Goal: Find specific page/section: Find specific page/section

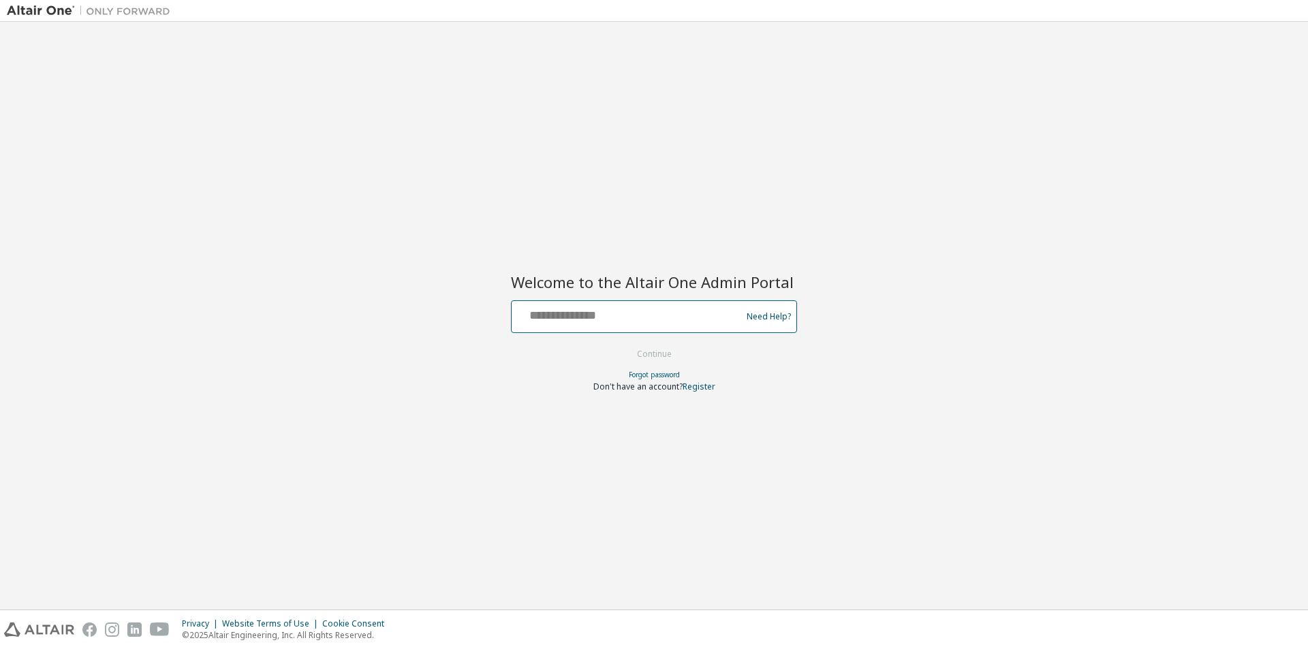
click at [604, 320] on input "text" at bounding box center [628, 314] width 223 height 20
type input "**********"
click at [661, 356] on button "Continue" at bounding box center [654, 354] width 63 height 20
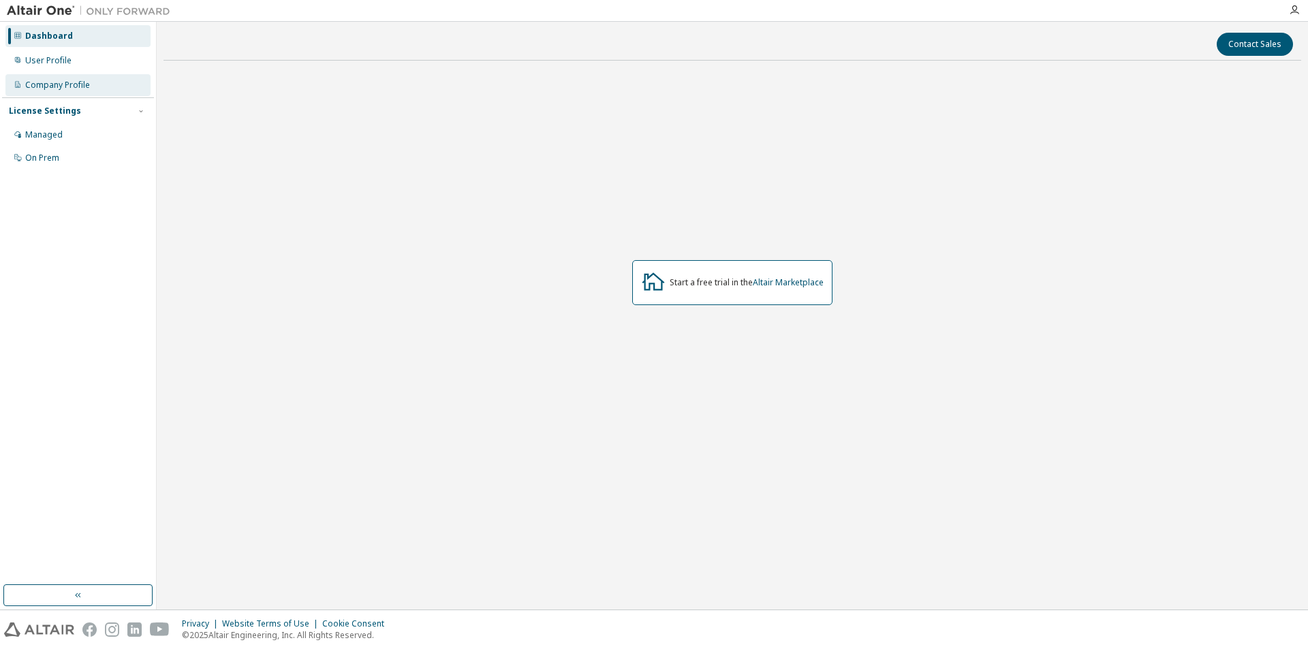
click at [42, 88] on div "Company Profile" at bounding box center [57, 85] width 65 height 11
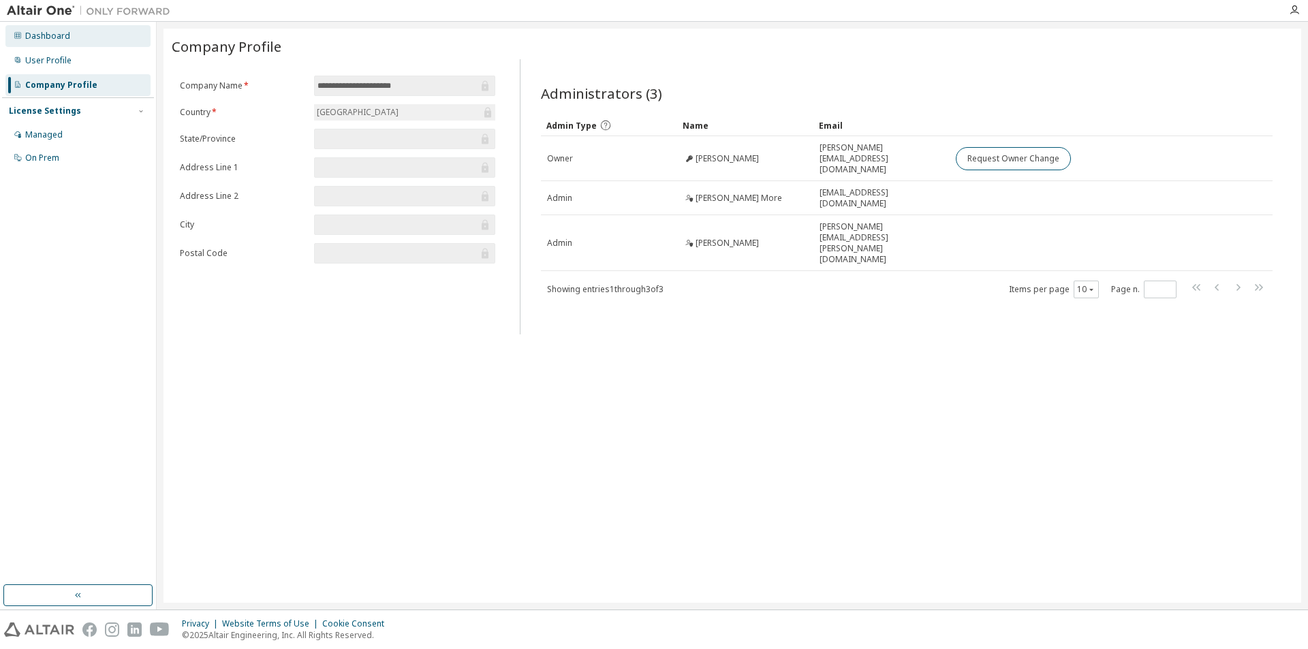
click at [50, 37] on div "Dashboard" at bounding box center [47, 36] width 45 height 11
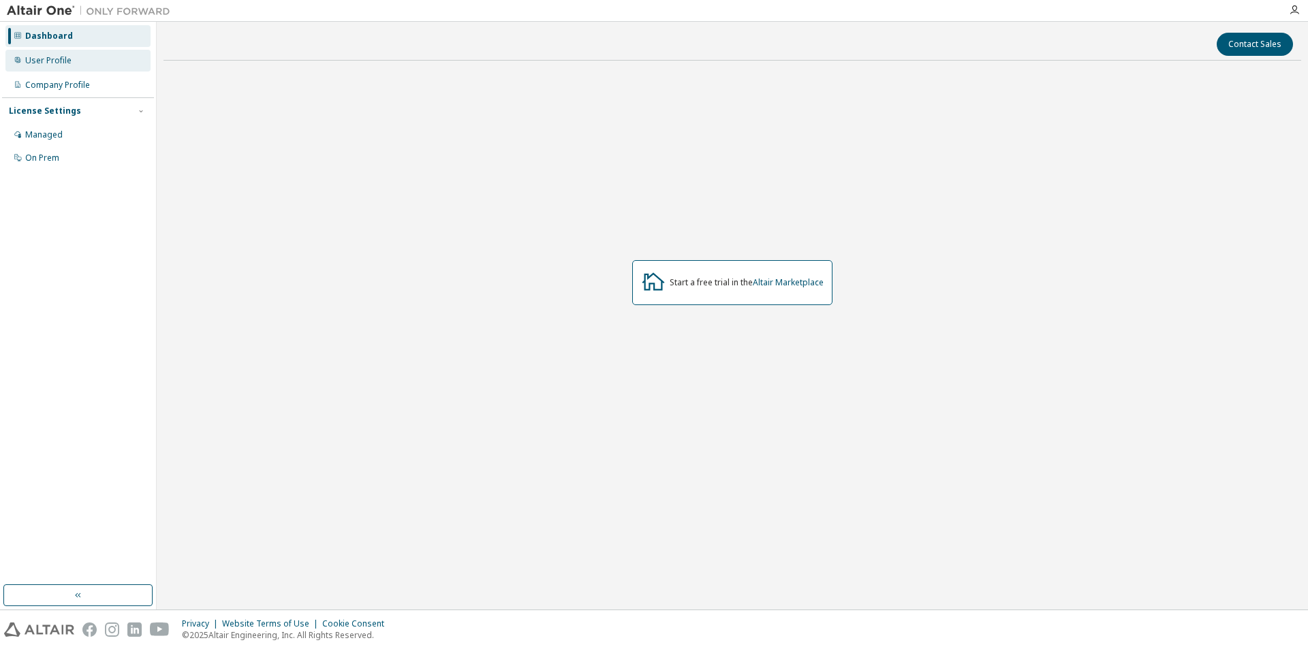
click at [59, 57] on div "User Profile" at bounding box center [48, 60] width 46 height 11
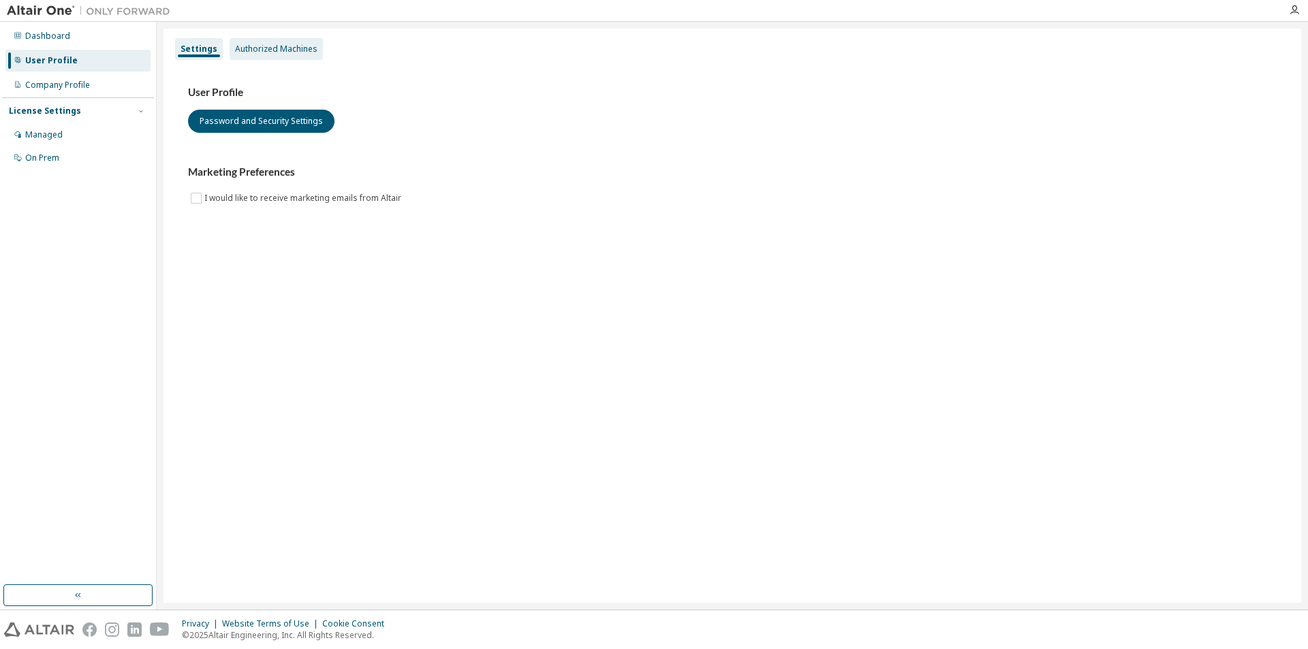
click at [279, 46] on div "Authorized Machines" at bounding box center [276, 49] width 82 height 11
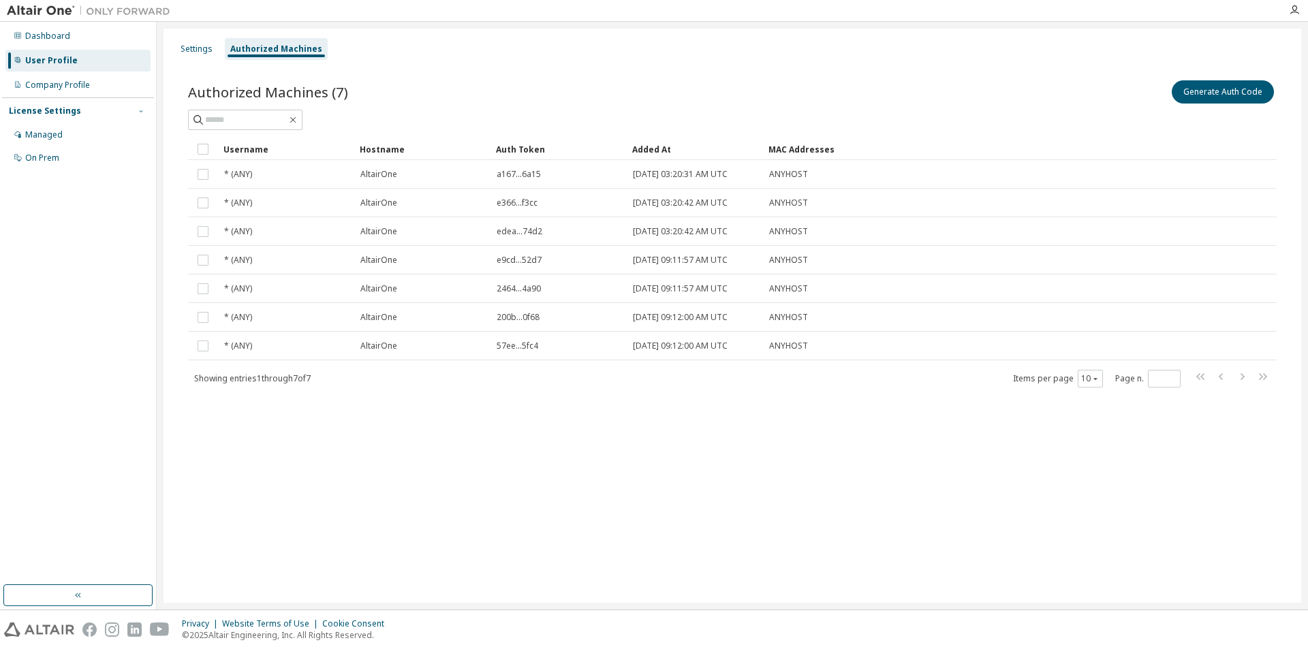
click at [144, 112] on icon "button" at bounding box center [141, 111] width 8 height 8
click at [52, 140] on div "Managed" at bounding box center [43, 134] width 37 height 11
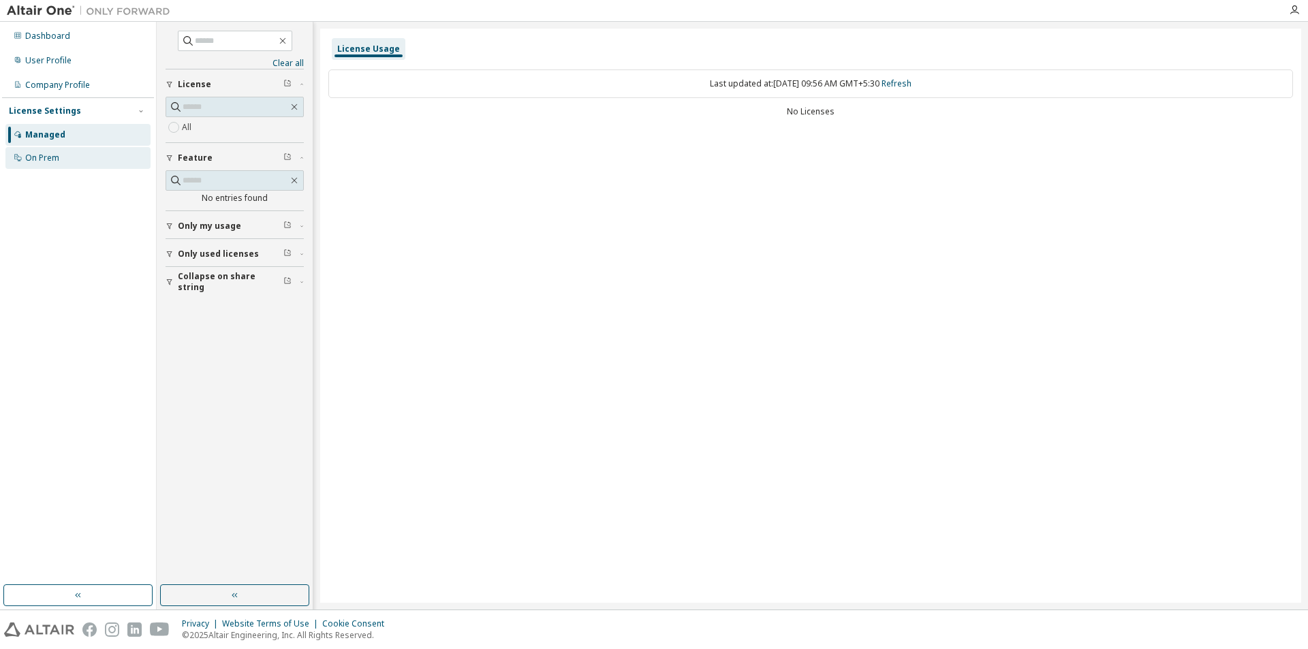
click at [56, 161] on div "On Prem" at bounding box center [42, 158] width 34 height 11
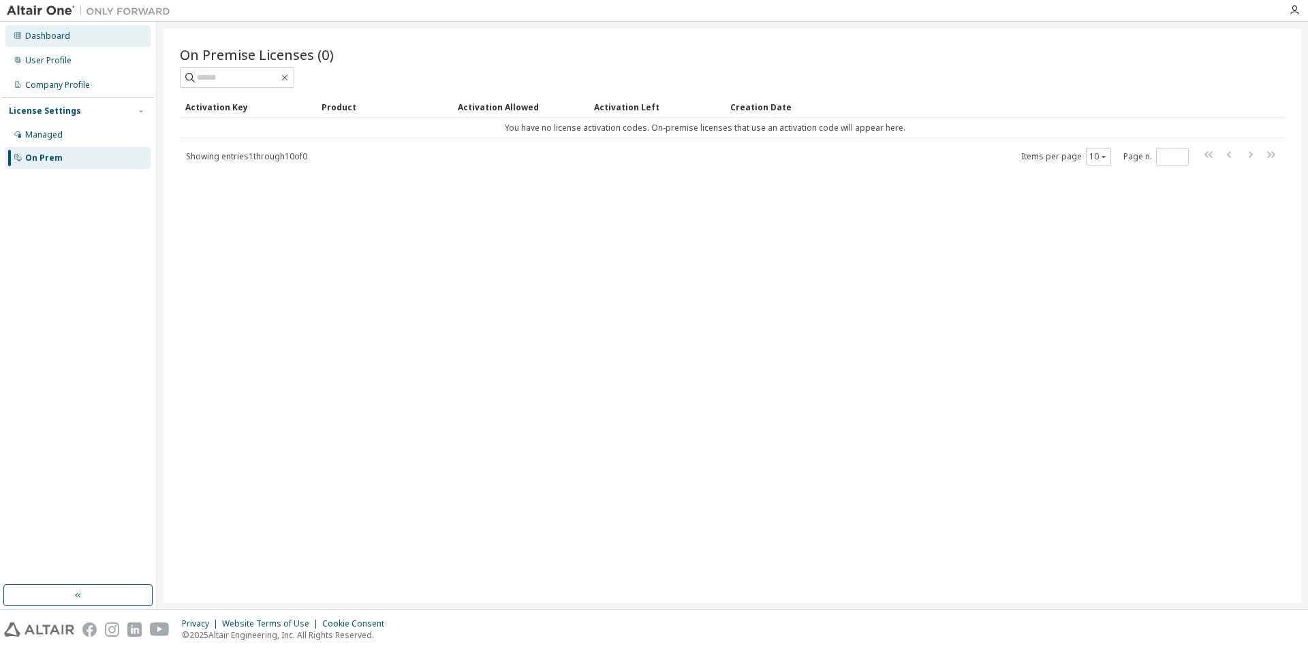
click at [47, 32] on div "Dashboard" at bounding box center [47, 36] width 45 height 11
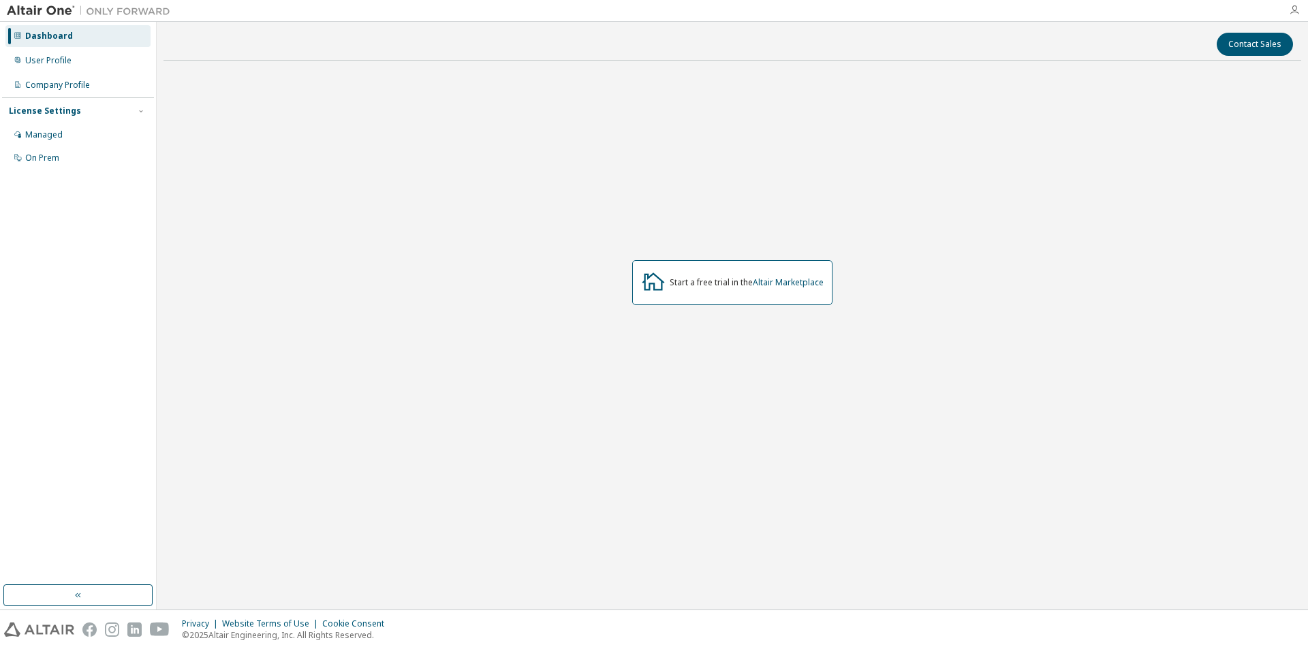
click at [1296, 7] on icon "button" at bounding box center [1294, 10] width 11 height 11
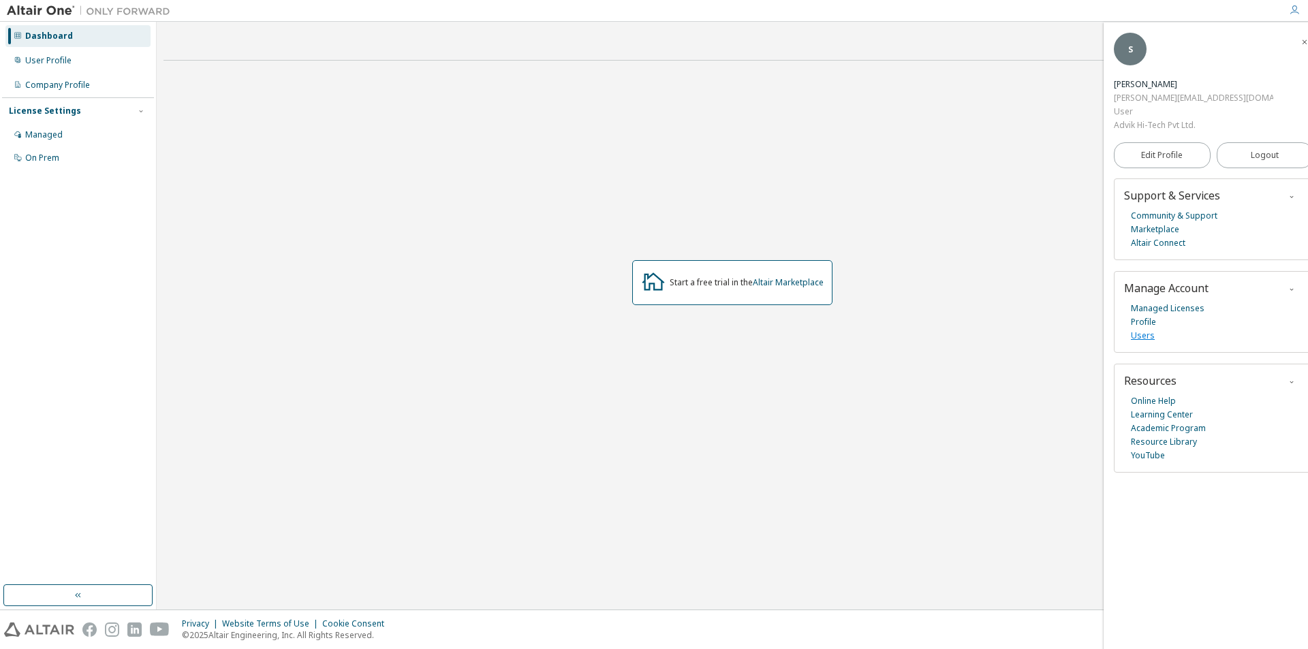
click at [1131, 329] on link "Users" at bounding box center [1143, 336] width 24 height 14
